Goal: Information Seeking & Learning: Learn about a topic

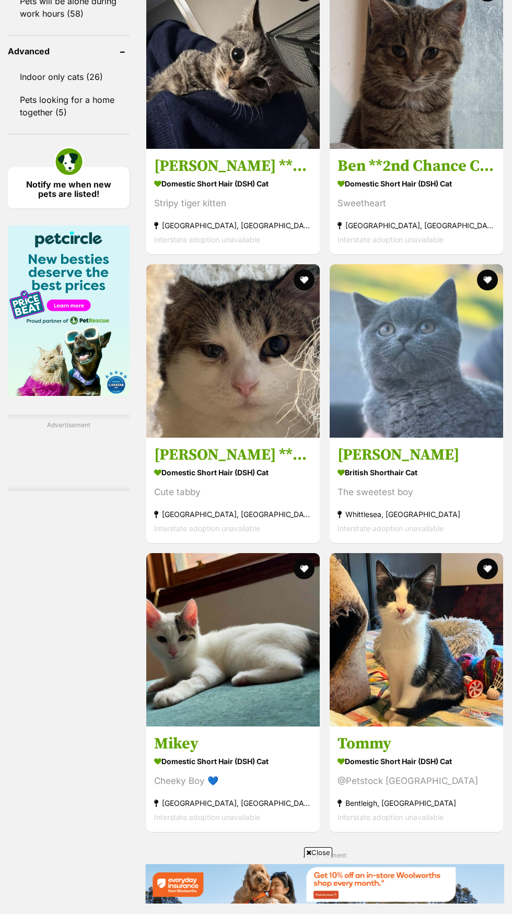
scroll to position [1527, 0]
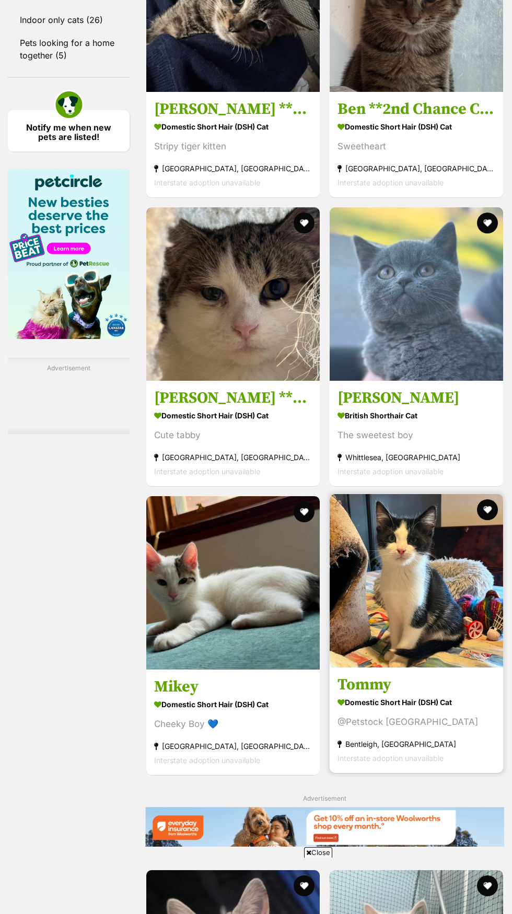
click at [422, 667] on img at bounding box center [415, 580] width 173 height 173
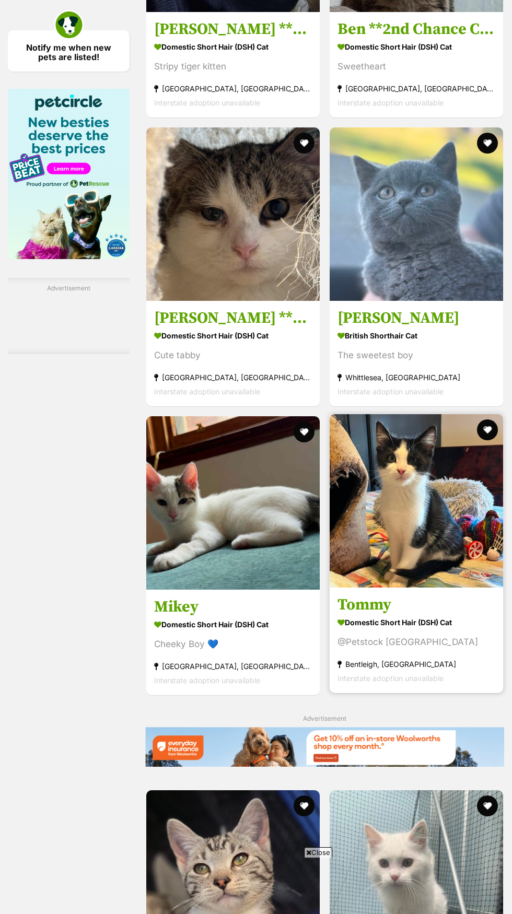
scroll to position [0, 0]
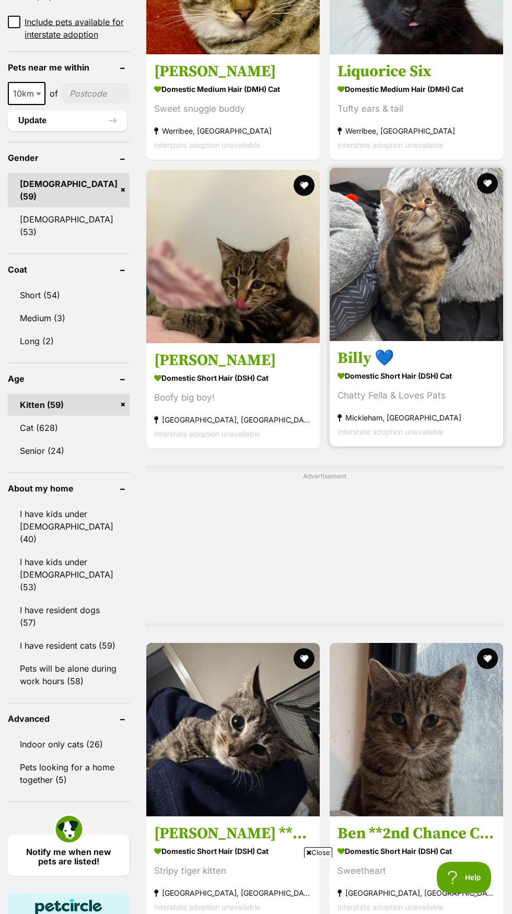
click at [435, 298] on img at bounding box center [415, 254] width 173 height 173
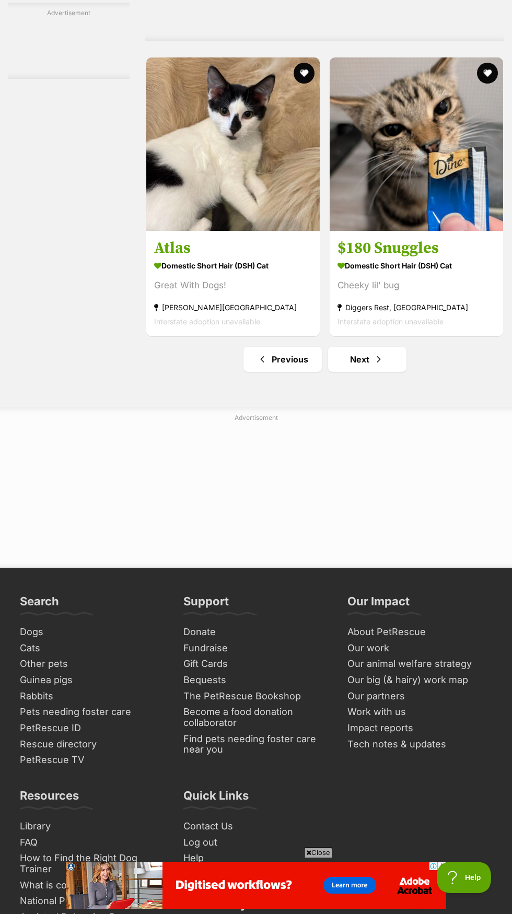
scroll to position [3594, 0]
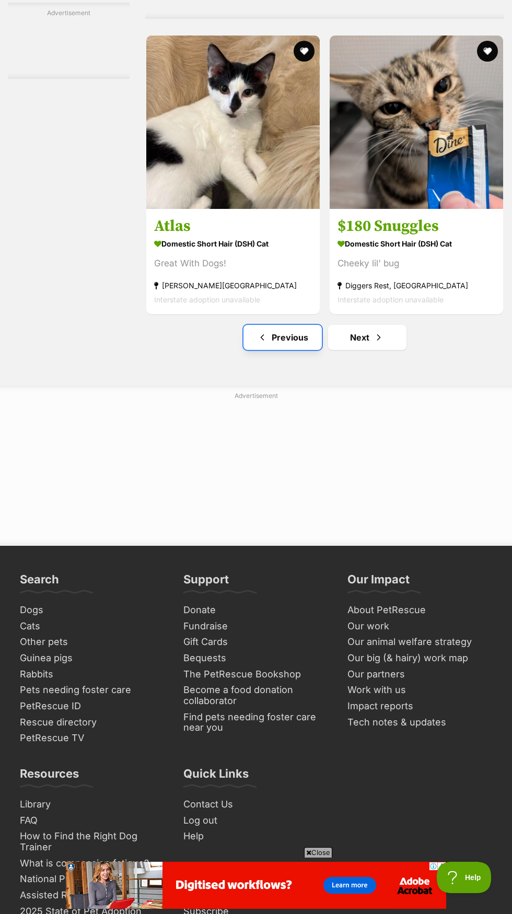
click at [276, 350] on link "Previous" at bounding box center [282, 337] width 78 height 25
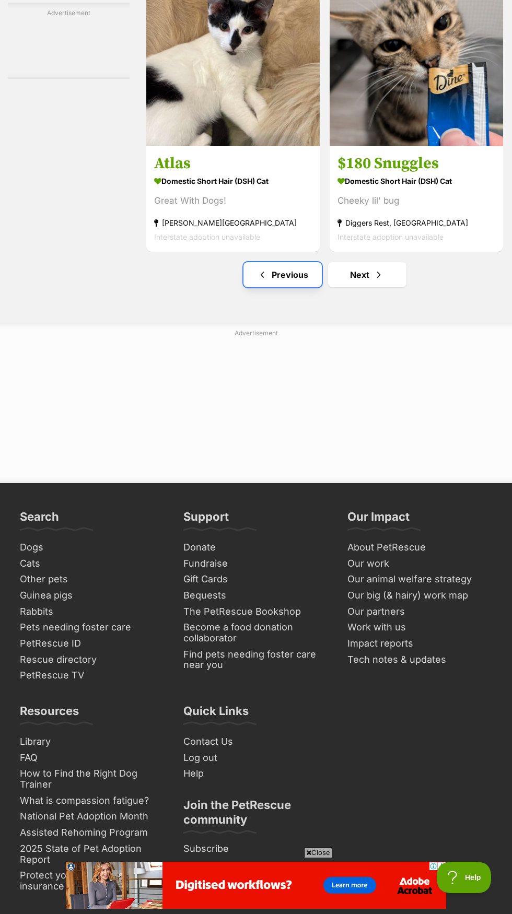
scroll to position [3673, 0]
